Goal: Information Seeking & Learning: Learn about a topic

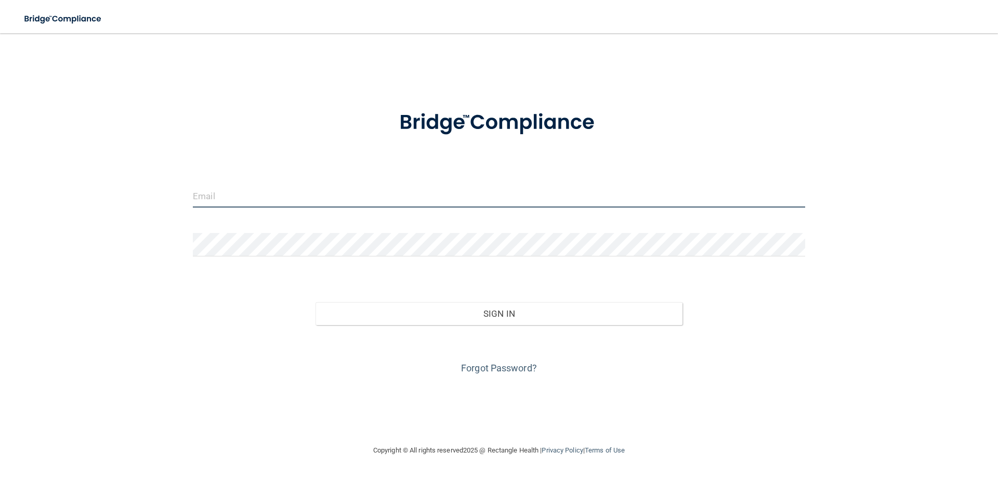
click at [237, 199] on input "email" at bounding box center [499, 195] width 612 height 23
type input "[EMAIL_ADDRESS][DOMAIN_NAME]"
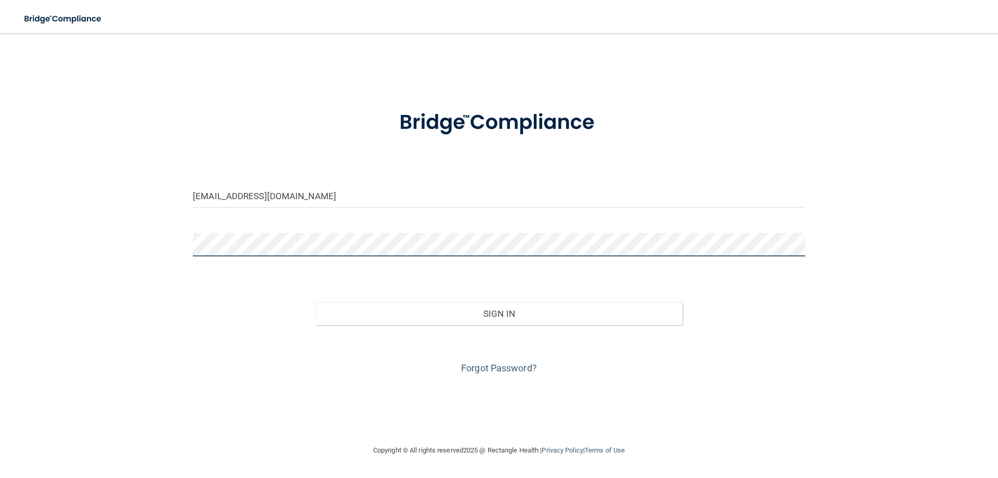
click at [315, 302] on button "Sign In" at bounding box center [498, 313] width 367 height 23
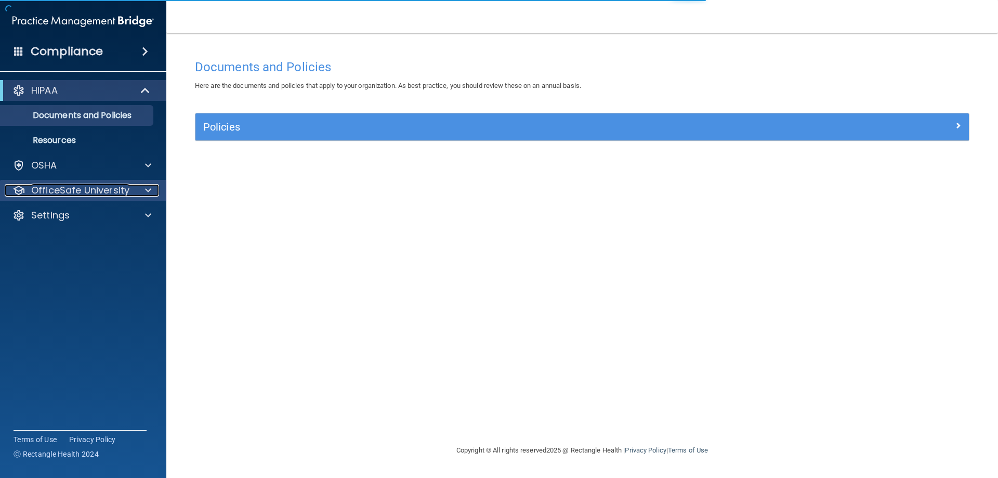
click at [146, 188] on span at bounding box center [148, 190] width 6 height 12
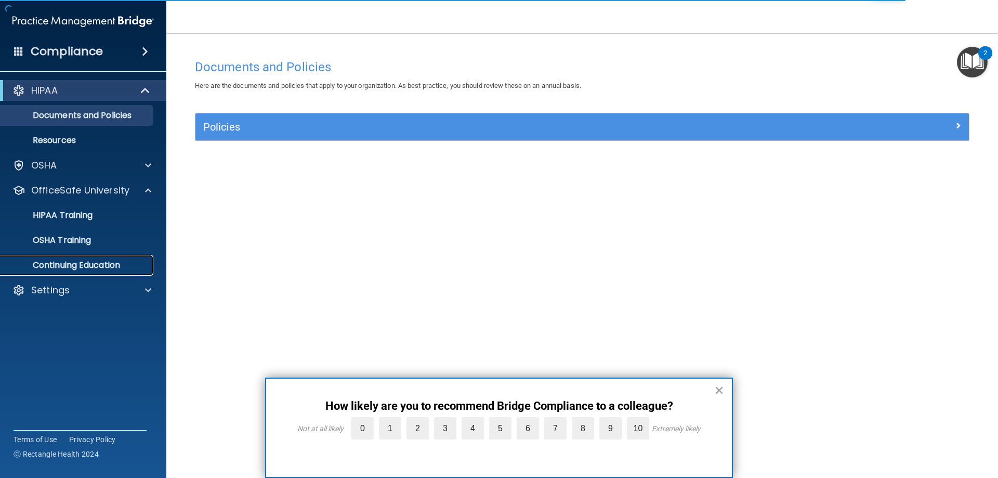
click at [102, 266] on p "Continuing Education" at bounding box center [78, 265] width 142 height 10
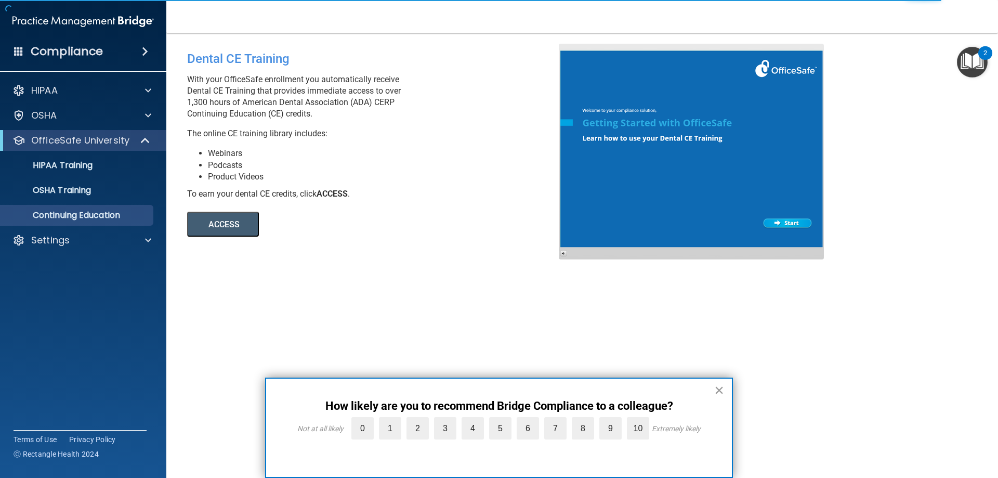
click at [721, 387] on button "×" at bounding box center [719, 389] width 10 height 17
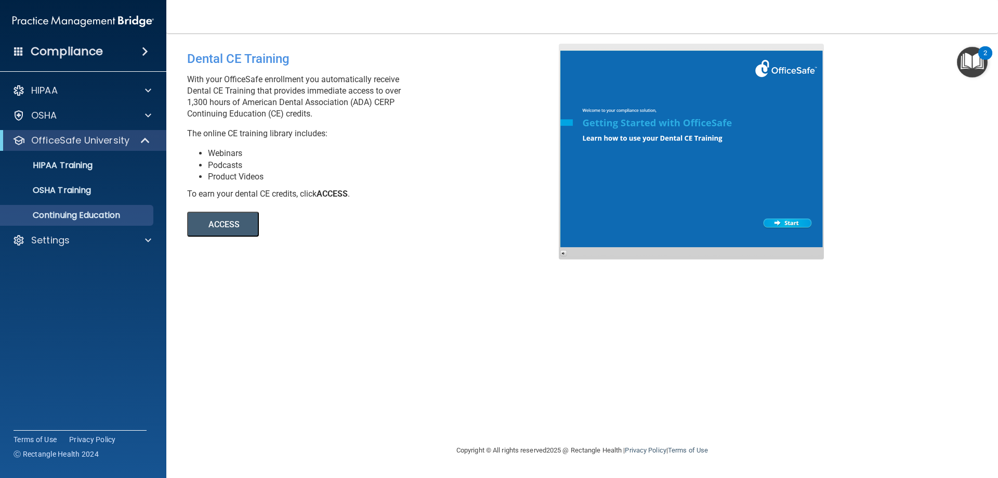
click at [213, 226] on button "ACCESS" at bounding box center [223, 224] width 72 height 25
click at [65, 238] on p "Settings" at bounding box center [50, 240] width 38 height 12
click at [63, 290] on p "Sign Out" at bounding box center [78, 290] width 142 height 10
